Goal: Navigation & Orientation: Understand site structure

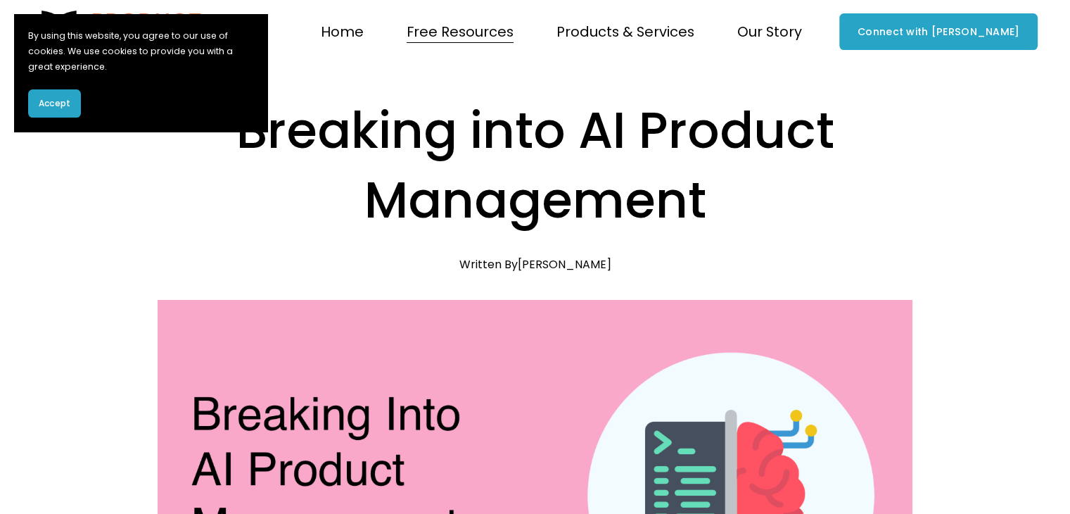
click at [66, 104] on span "Accept" at bounding box center [55, 103] width 32 height 13
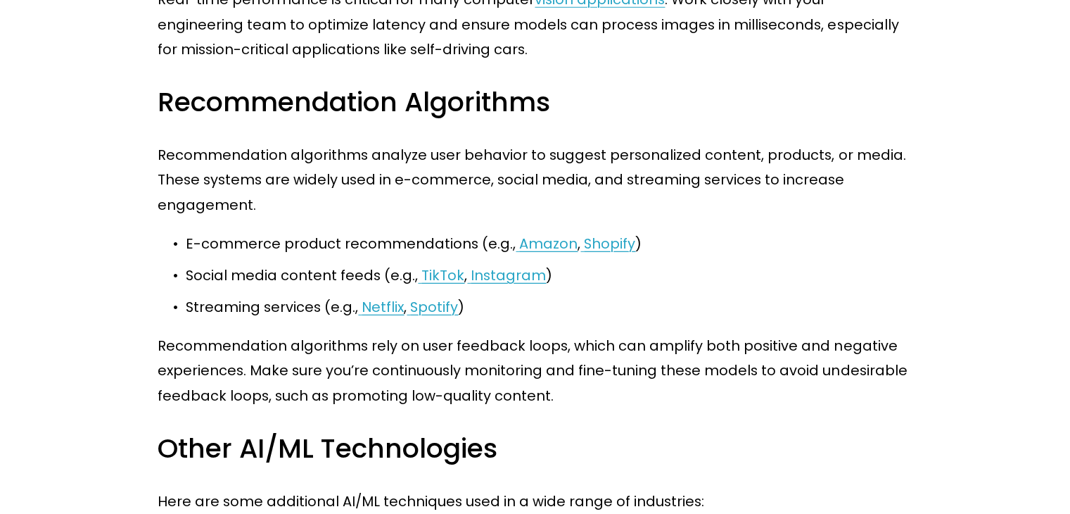
scroll to position [4219, 0]
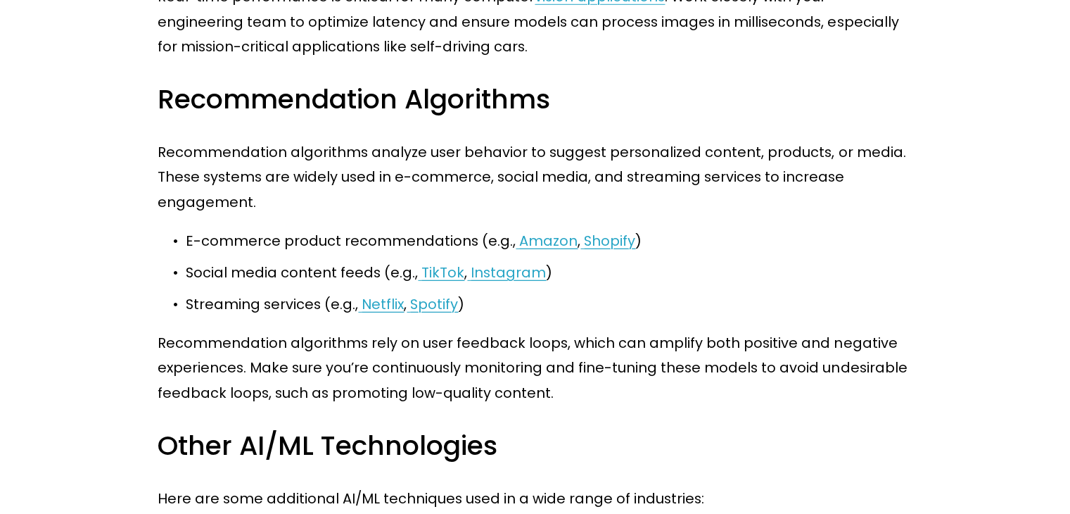
click at [529, 231] on span "Amazon" at bounding box center [548, 241] width 58 height 20
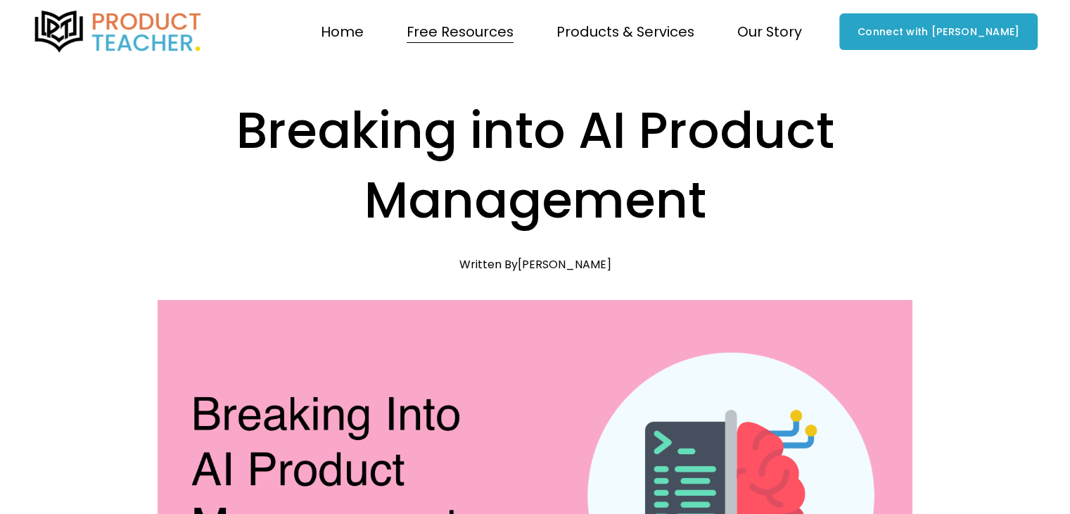
click at [628, 45] on link "Products & Services" at bounding box center [626, 31] width 138 height 27
click at [0, 0] on span "Workshops" at bounding box center [0, 0] width 0 height 0
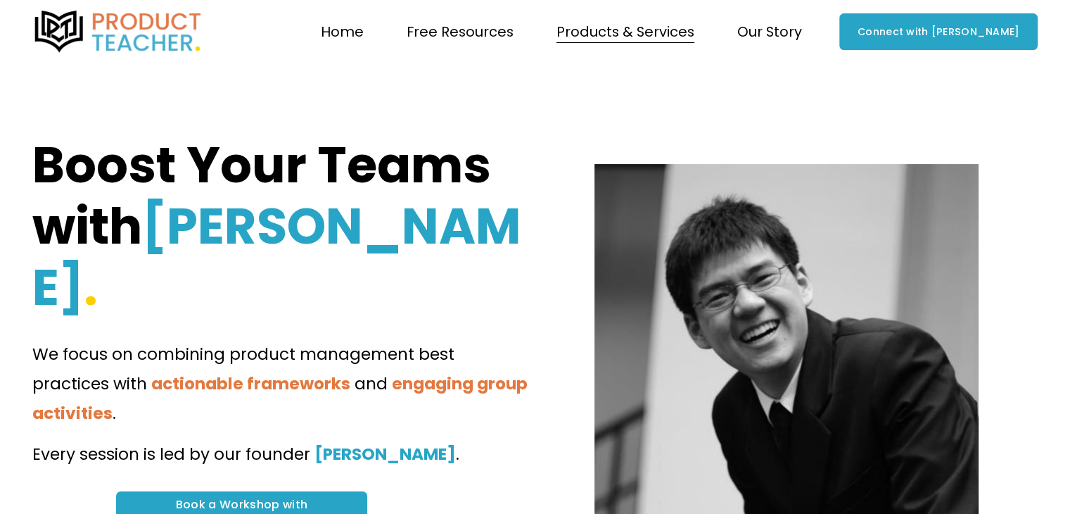
click at [0, 0] on span "Courses" at bounding box center [0, 0] width 0 height 0
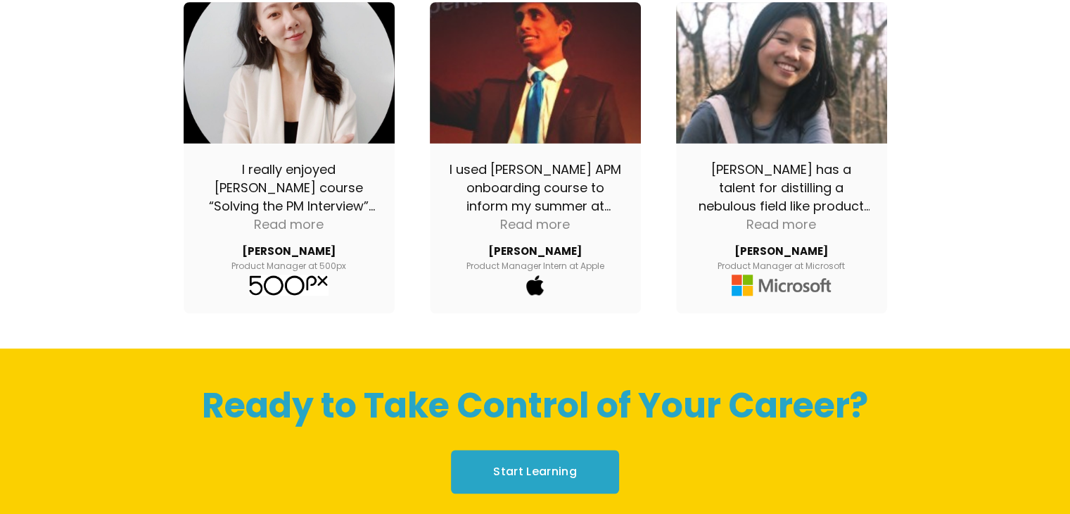
scroll to position [1416, 0]
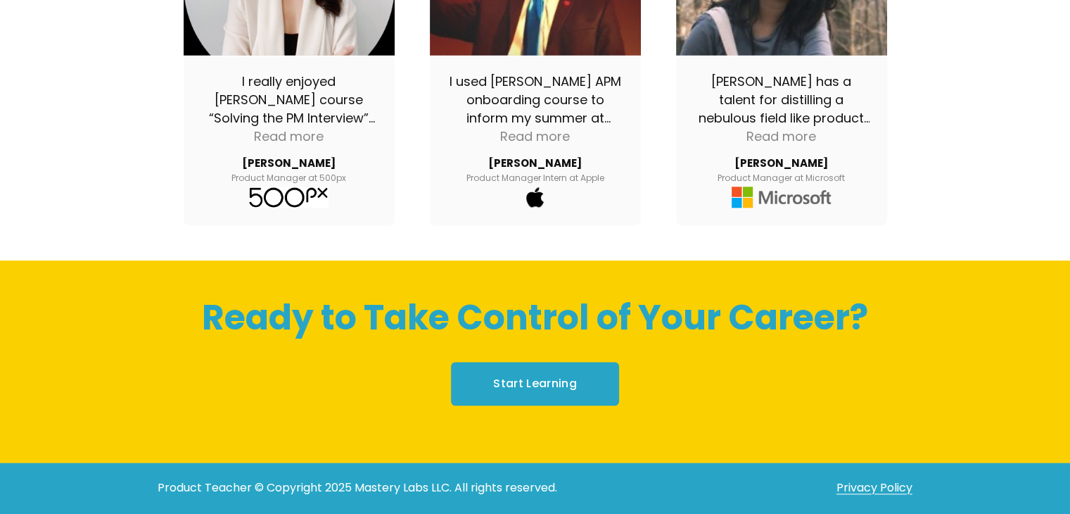
click at [498, 374] on link "Start Learning" at bounding box center [534, 383] width 167 height 43
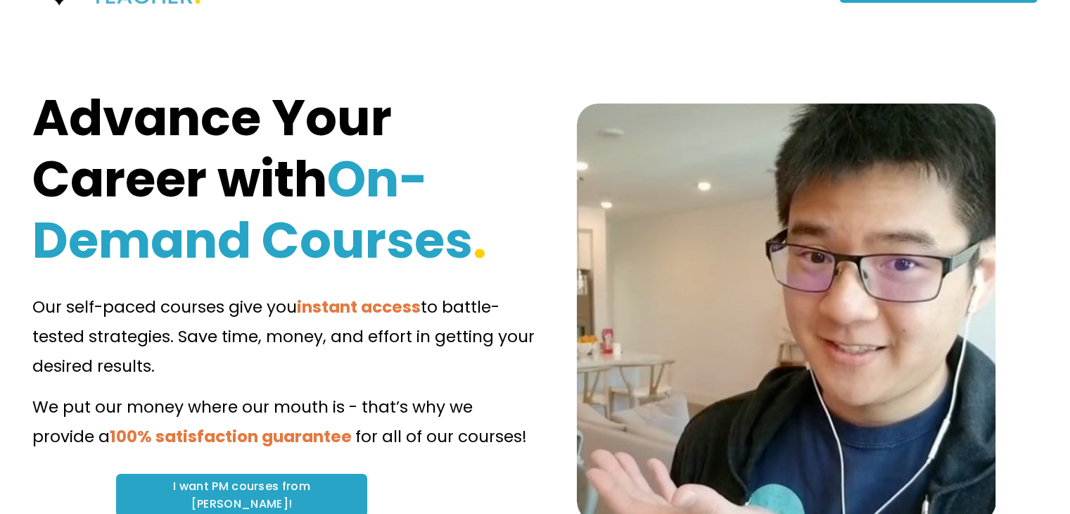
scroll to position [0, 0]
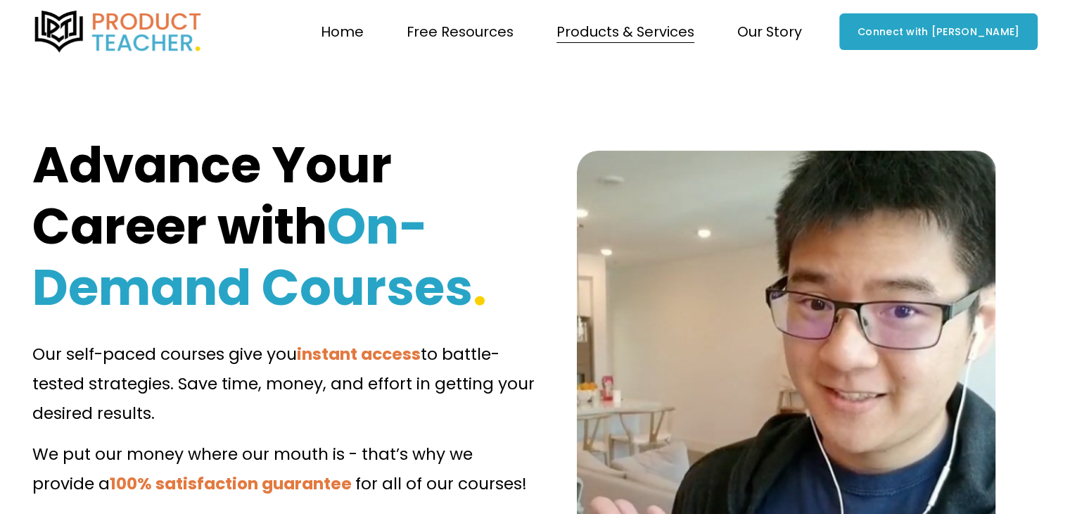
click at [504, 36] on span "Free Resources" at bounding box center [460, 32] width 107 height 25
click at [0, 0] on span "Newsletter" at bounding box center [0, 0] width 0 height 0
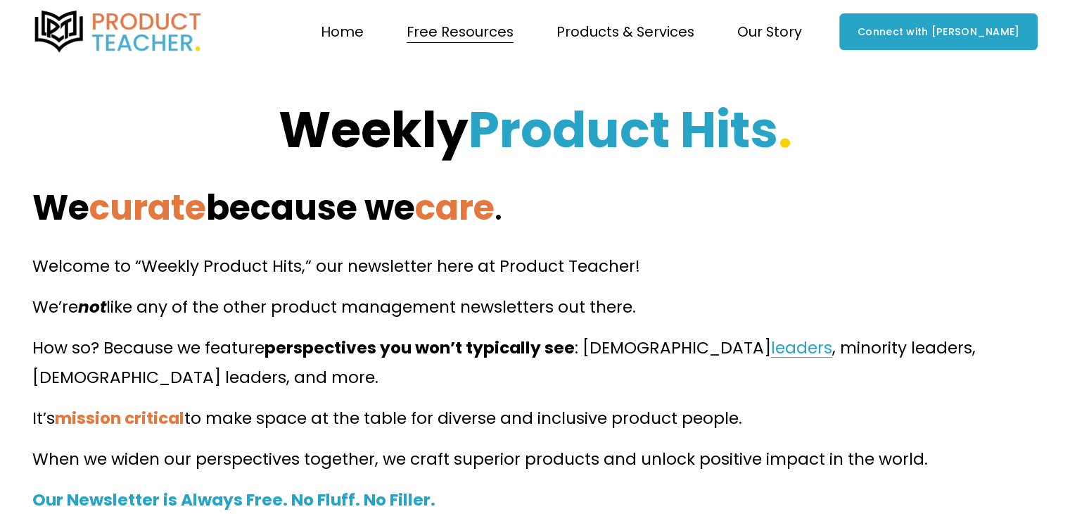
click at [0, 0] on span "Blog" at bounding box center [0, 0] width 0 height 0
